Goal: Information Seeking & Learning: Find specific fact

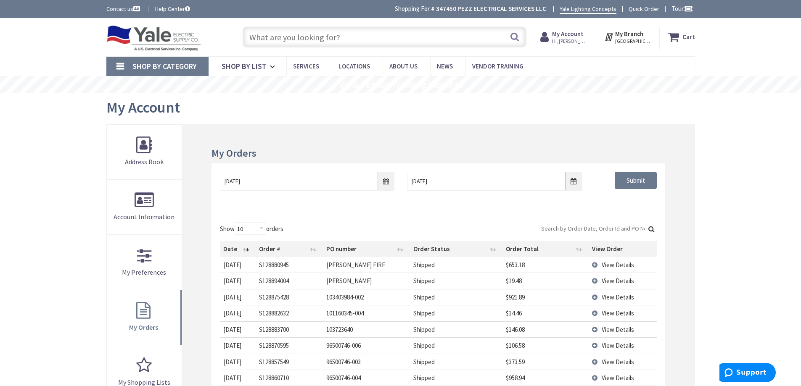
paste input "S060071670.001"
type input "S060071670.001"
drag, startPoint x: 221, startPoint y: 36, endPoint x: 182, endPoint y: 36, distance: 39.1
click at [183, 36] on div "Toggle Nav S060071670.001 Search Cart My Cart Close" at bounding box center [400, 37] width 601 height 28
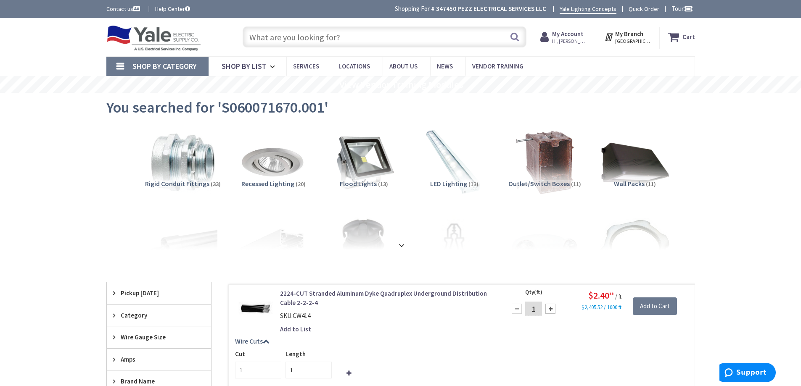
drag, startPoint x: 55, startPoint y: 169, endPoint x: 92, endPoint y: 177, distance: 38.0
paste input "2346718"
type input "2346718"
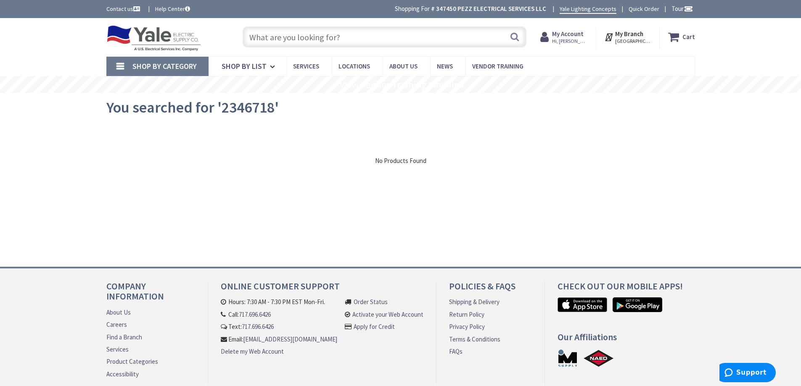
click at [159, 35] on img at bounding box center [153, 38] width 95 height 26
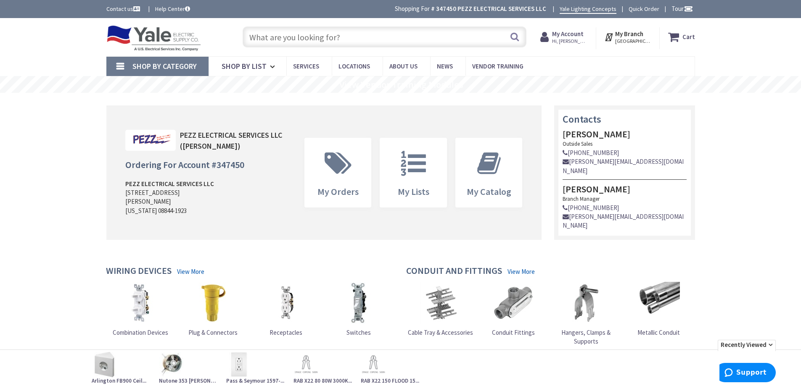
paste input "RGSAR-RW"
type input "RGSAR-RW"
click at [516, 40] on button "Search" at bounding box center [514, 36] width 11 height 19
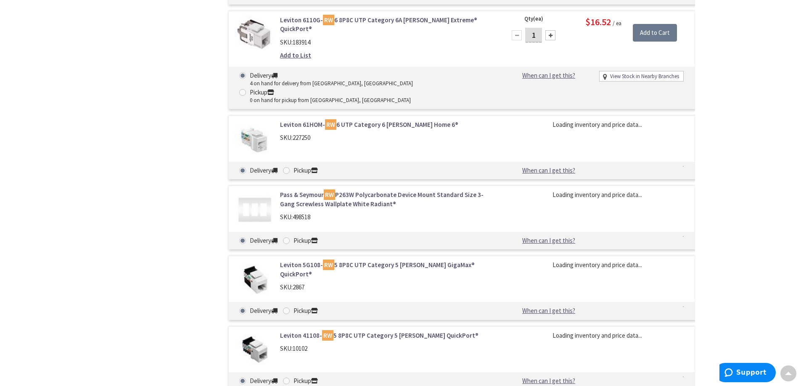
scroll to position [840, 0]
